Goal: Find specific page/section: Find specific page/section

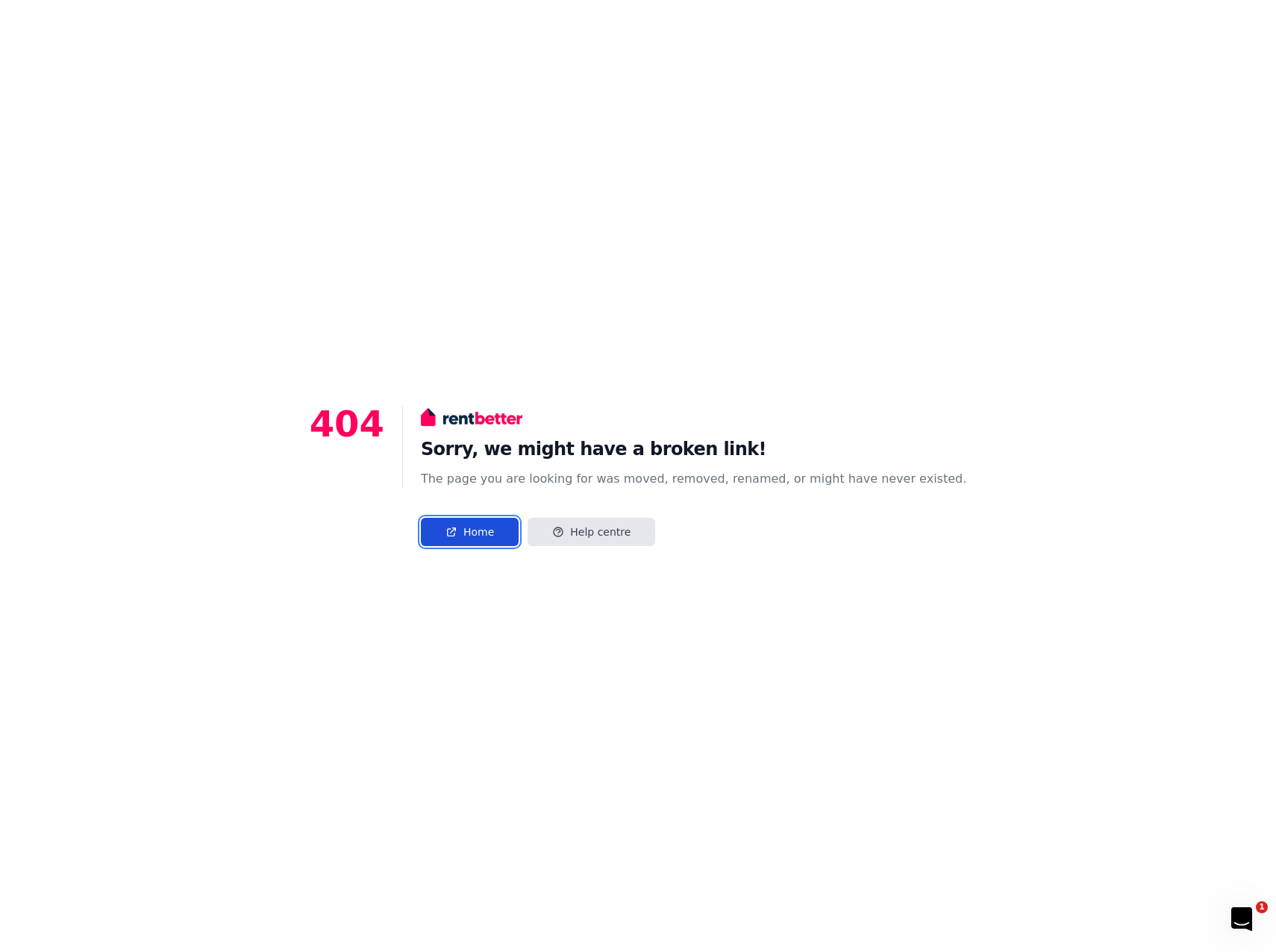
click at [513, 535] on link "Home" at bounding box center [469, 532] width 97 height 29
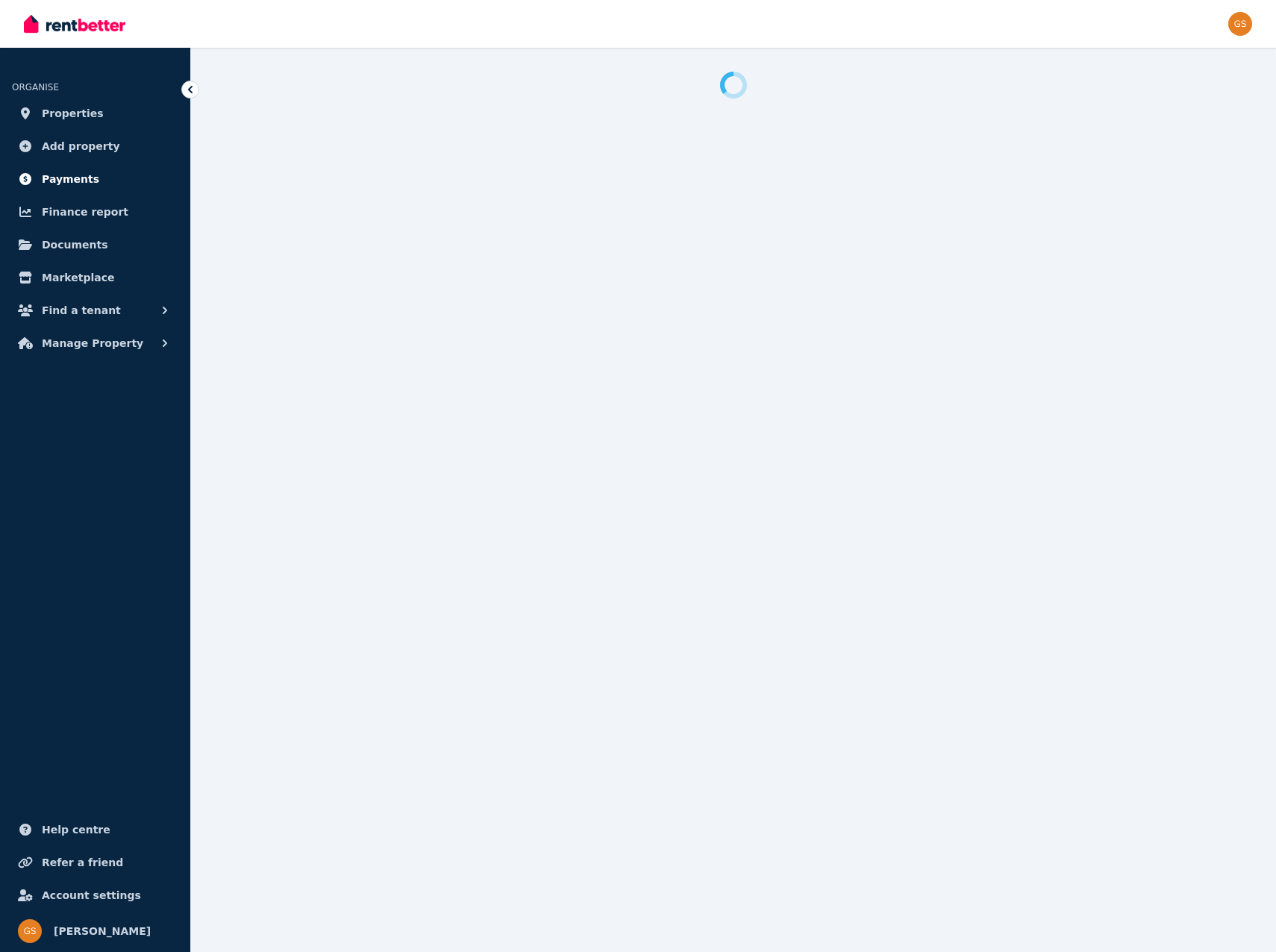
click at [84, 179] on span "Payments" at bounding box center [71, 180] width 57 height 18
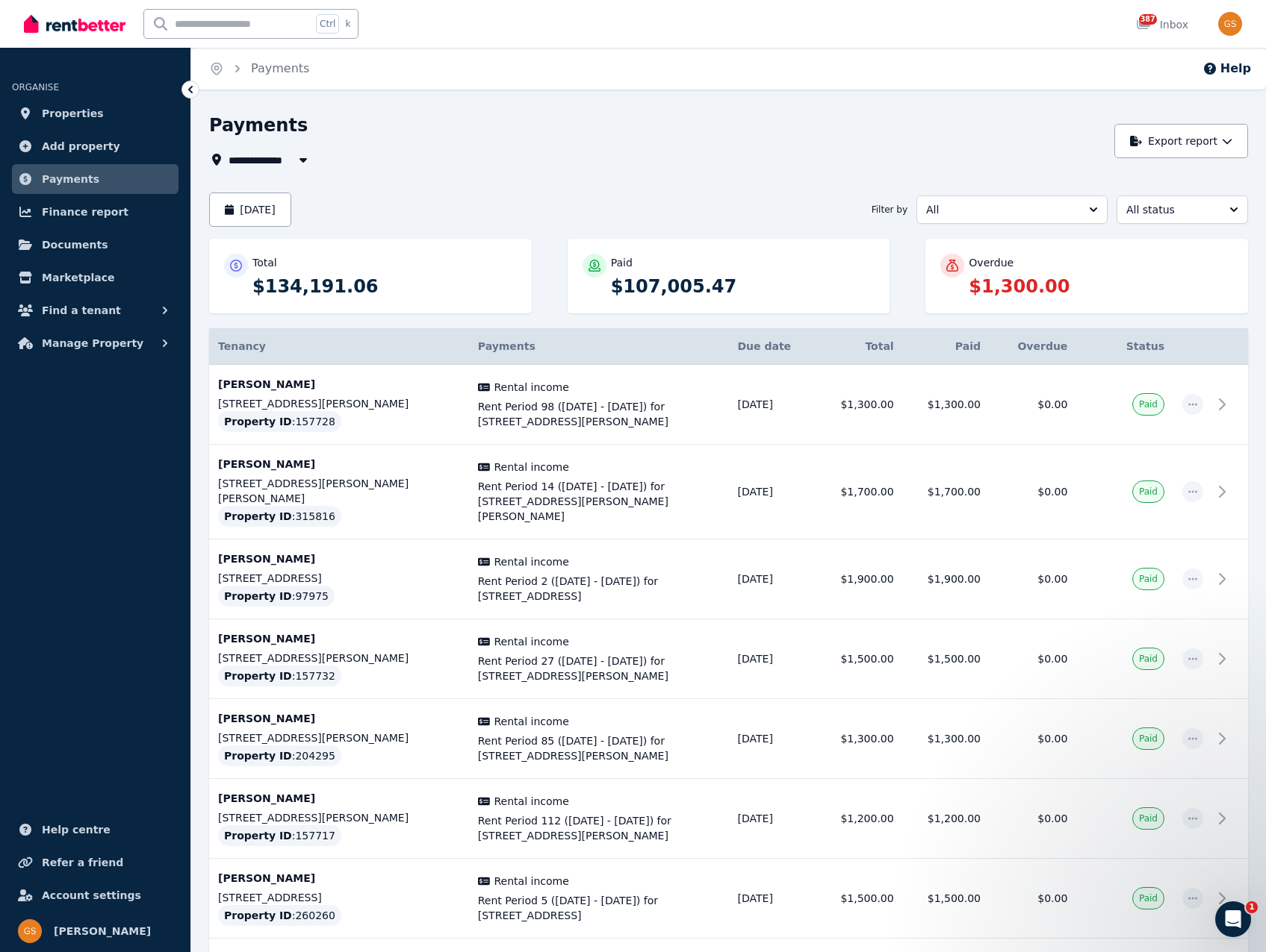
click at [981, 84] on div "Home Payments Help" at bounding box center [728, 68] width 1075 height 42
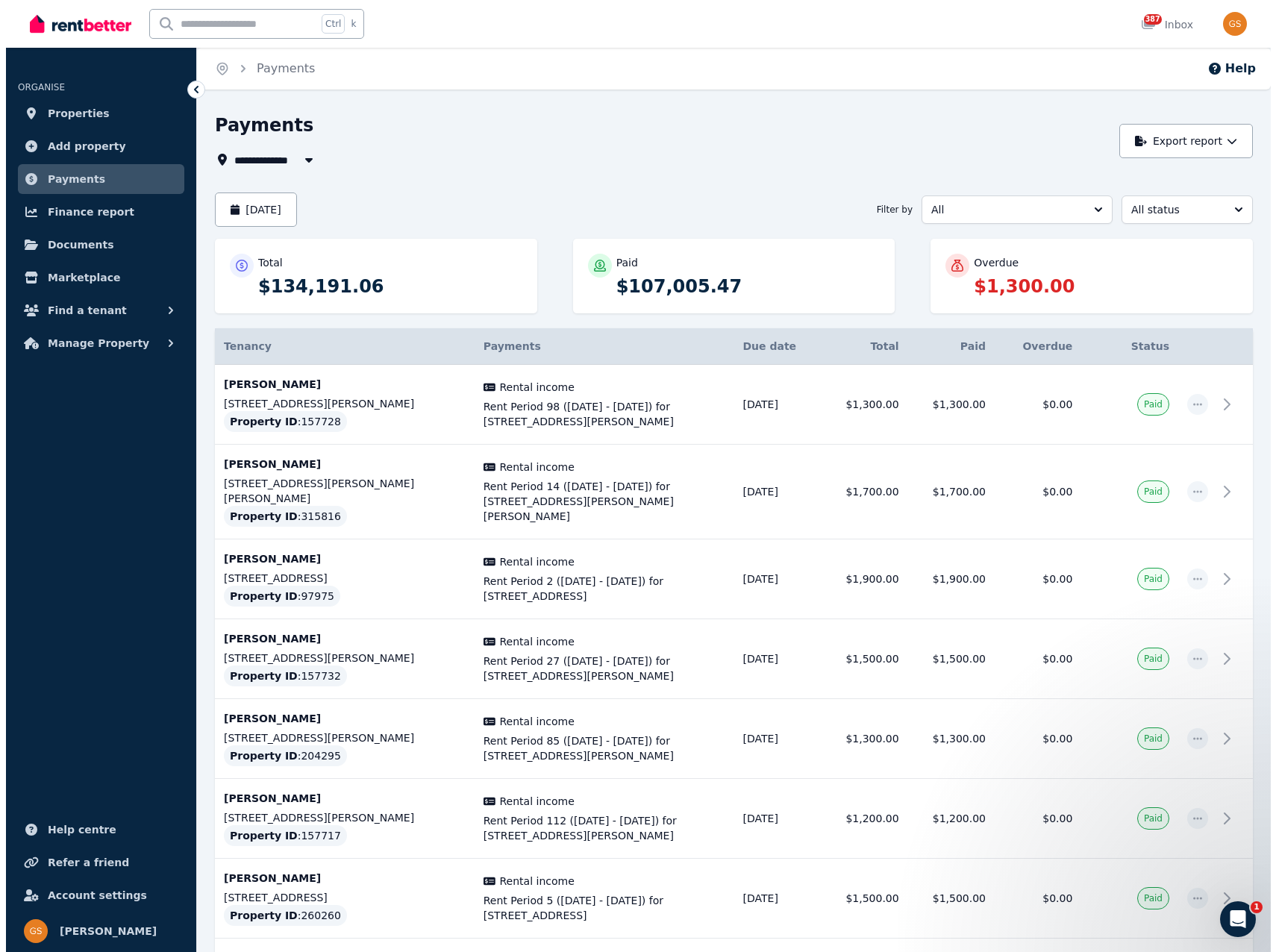
scroll to position [3512, 0]
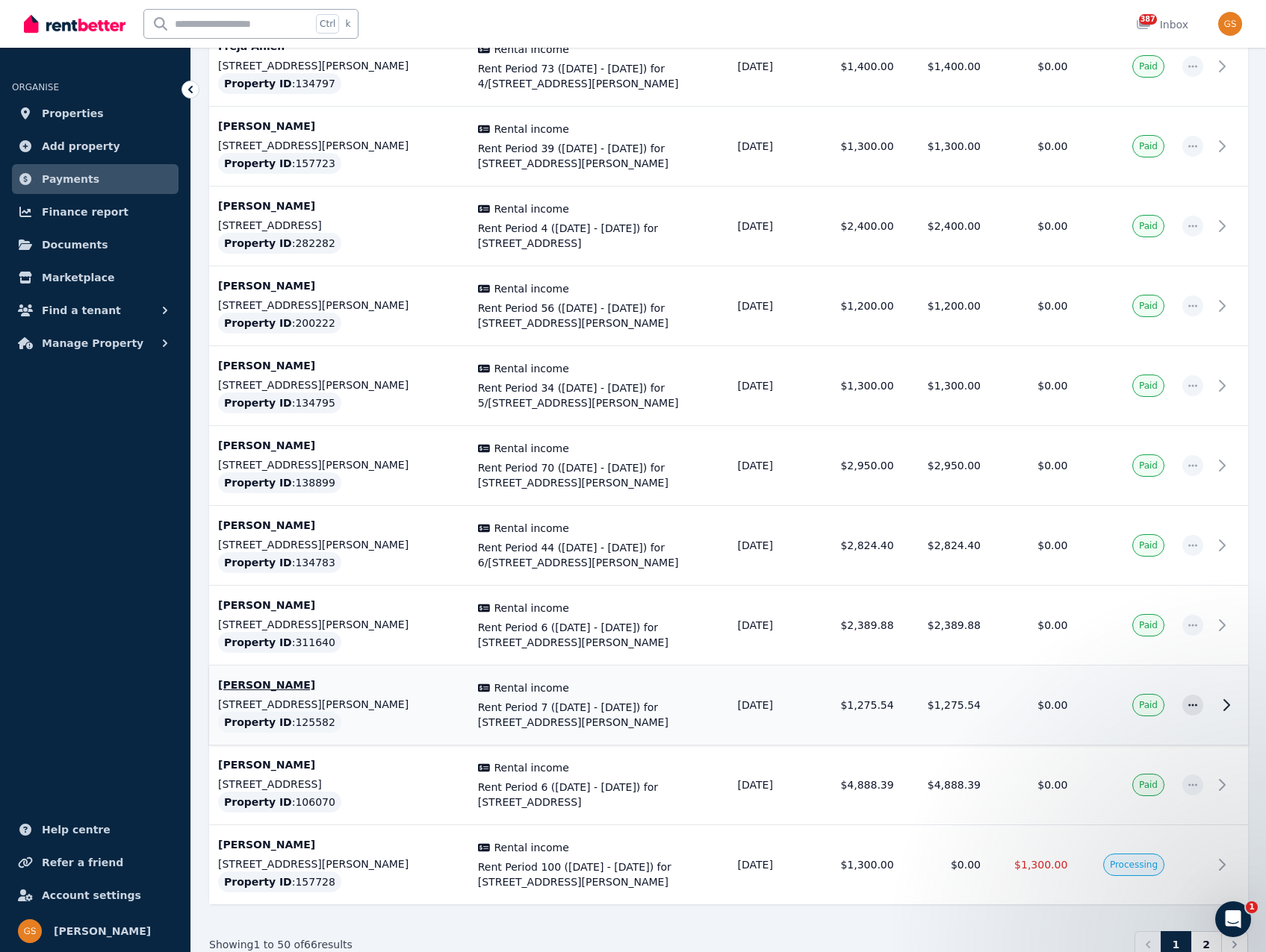
click at [251, 678] on p "[PERSON_NAME]" at bounding box center [339, 685] width 242 height 15
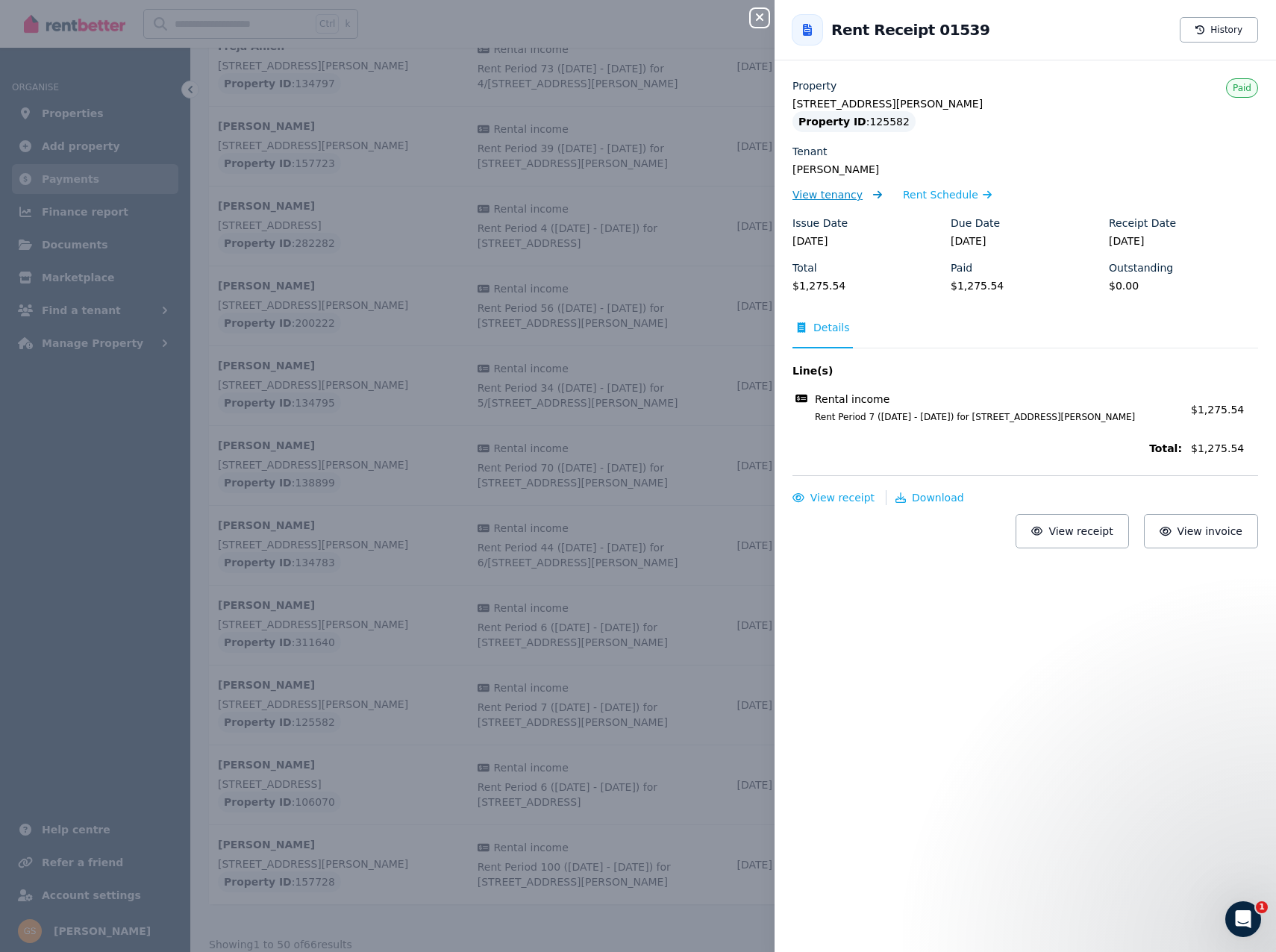
click at [840, 193] on span "View tenancy" at bounding box center [828, 195] width 71 height 15
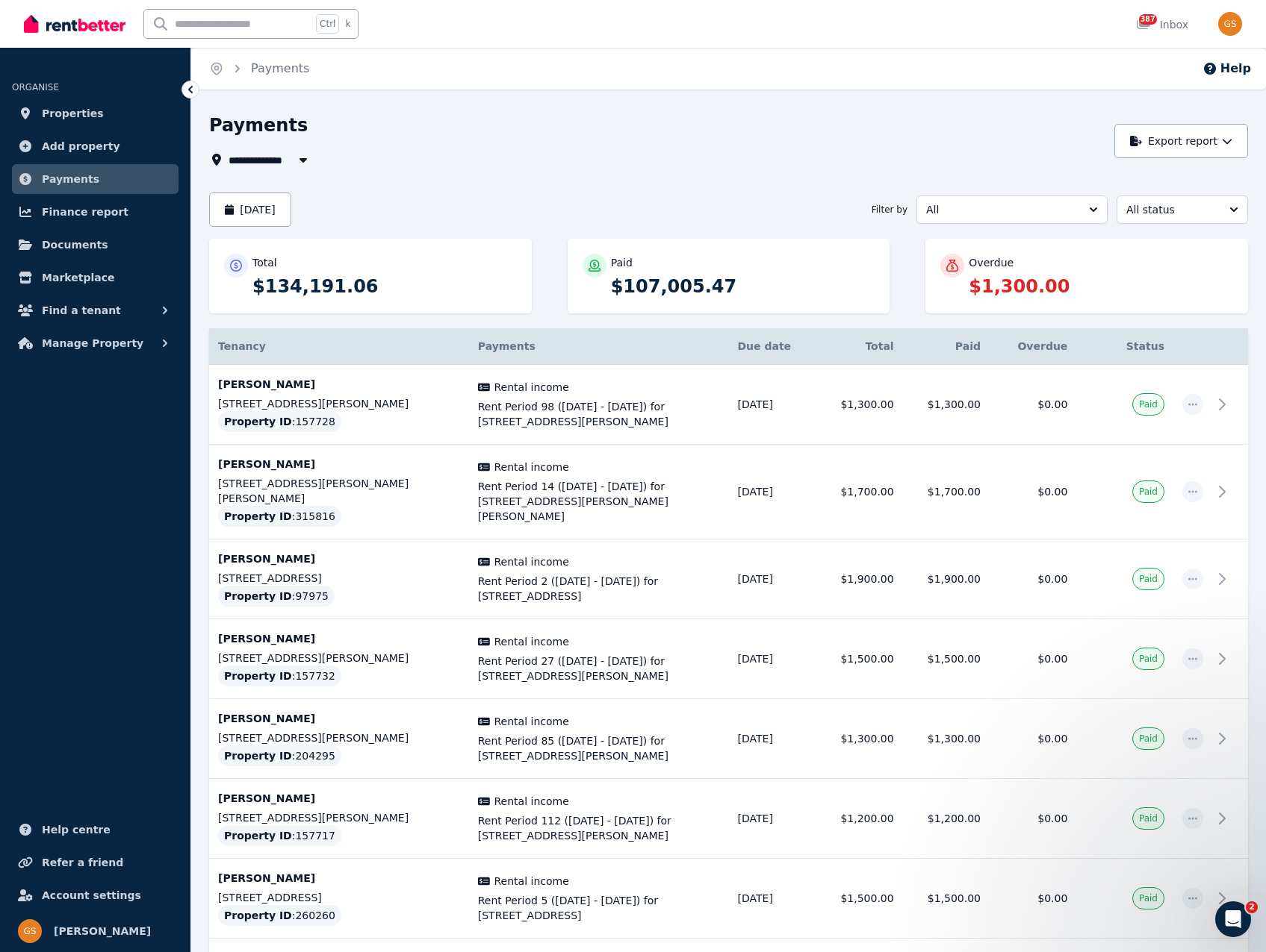
scroll to position [3512, 0]
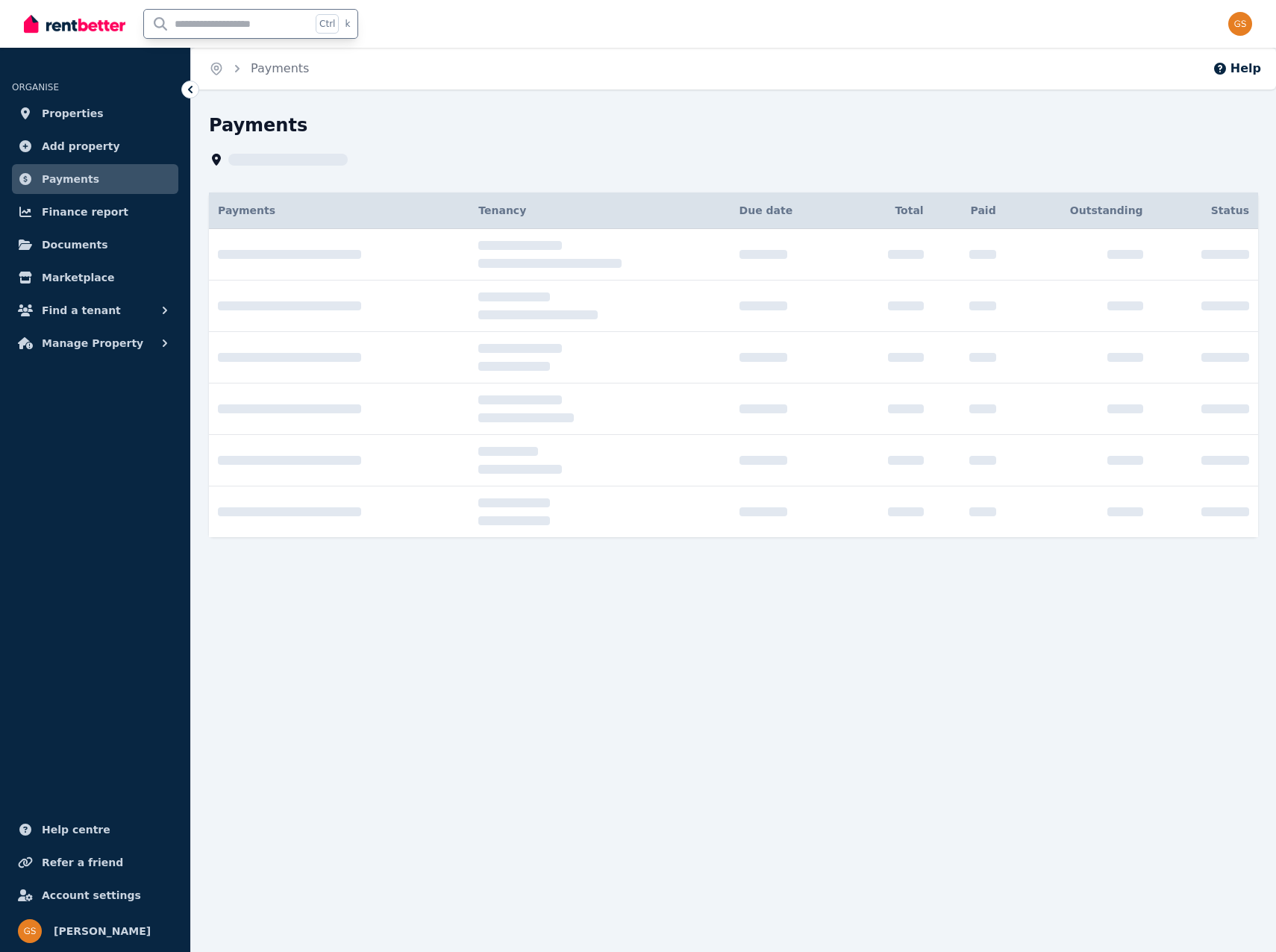
drag, startPoint x: 166, startPoint y: 21, endPoint x: 174, endPoint y: 22, distance: 8.1
click at [167, 21] on input "text" at bounding box center [227, 24] width 167 height 29
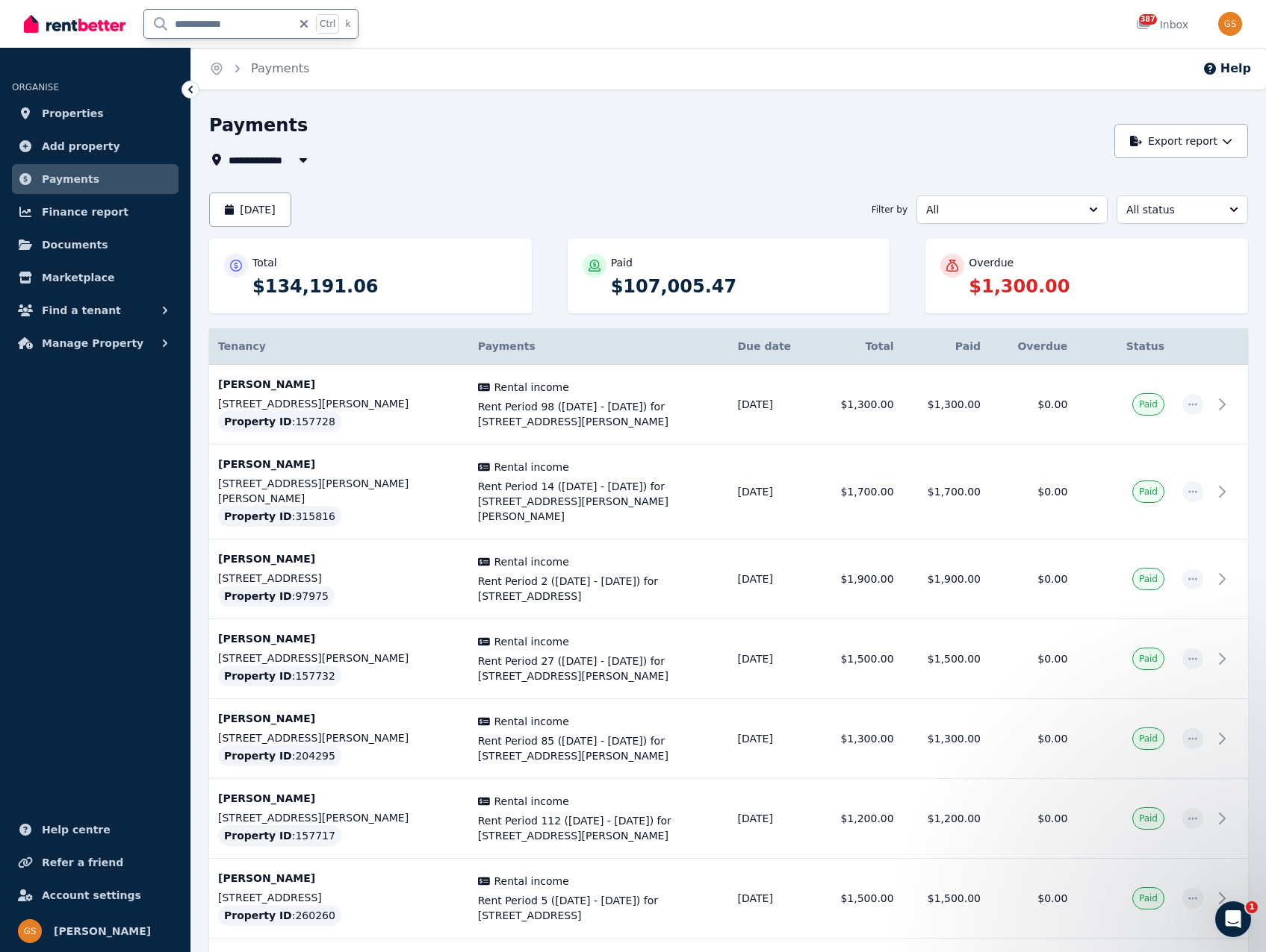
type input "**********"
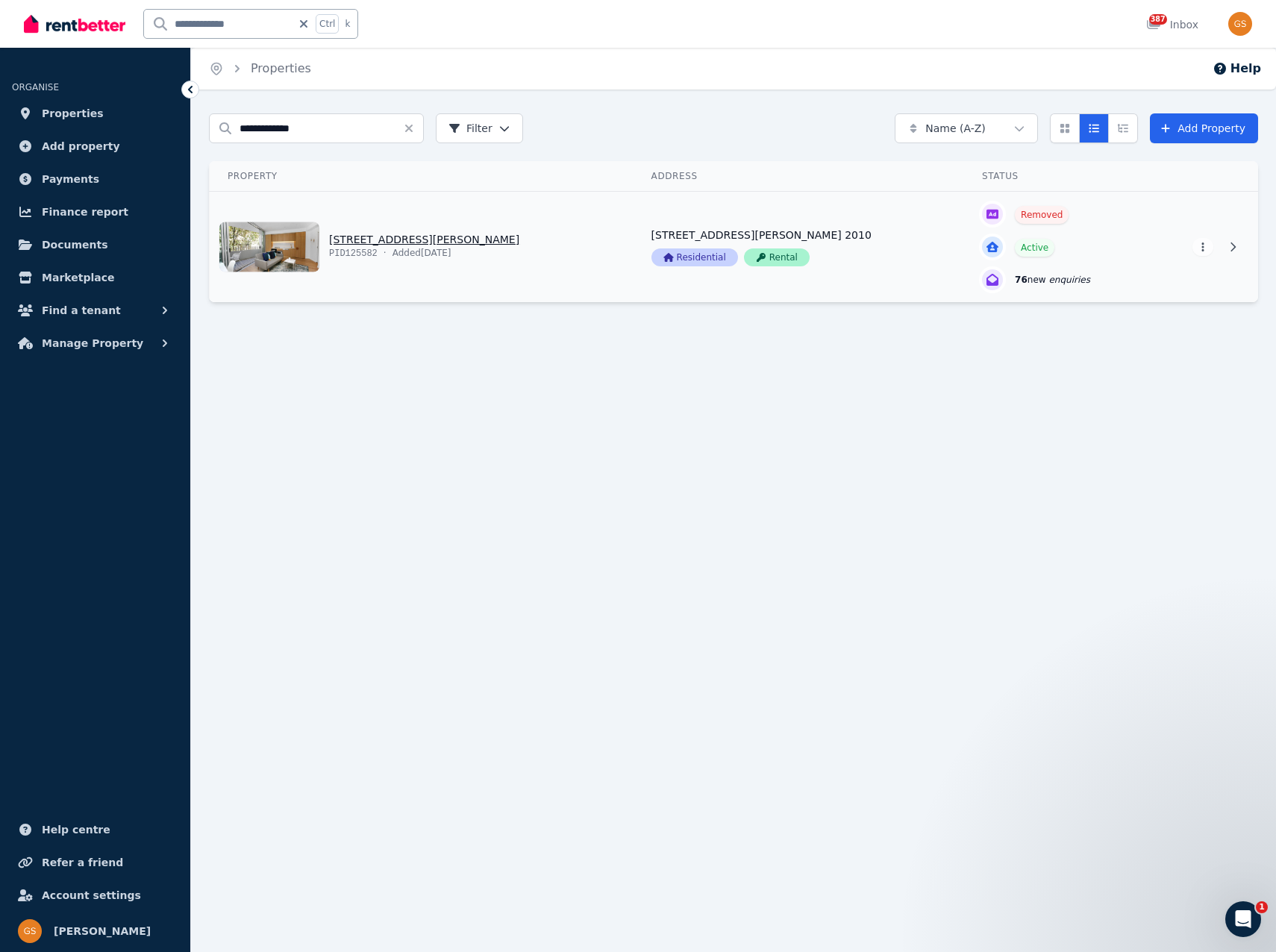
click at [404, 237] on link "View property details" at bounding box center [421, 247] width 424 height 111
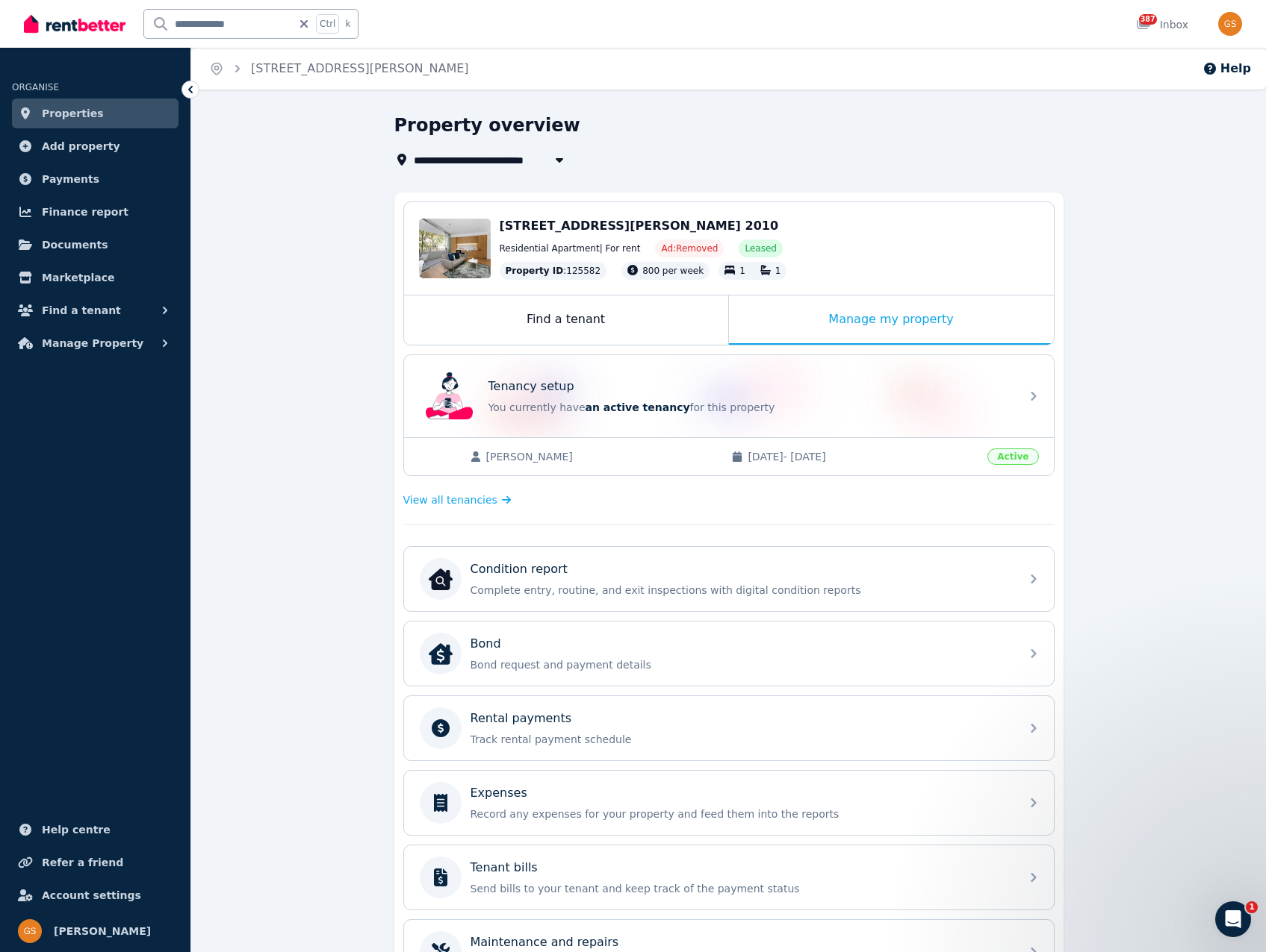
click at [903, 458] on span "10/02/2025 - 05/09/2025" at bounding box center [863, 456] width 231 height 15
click at [464, 503] on span "View all tenancies" at bounding box center [449, 500] width 94 height 15
